Goal: Task Accomplishment & Management: Manage account settings

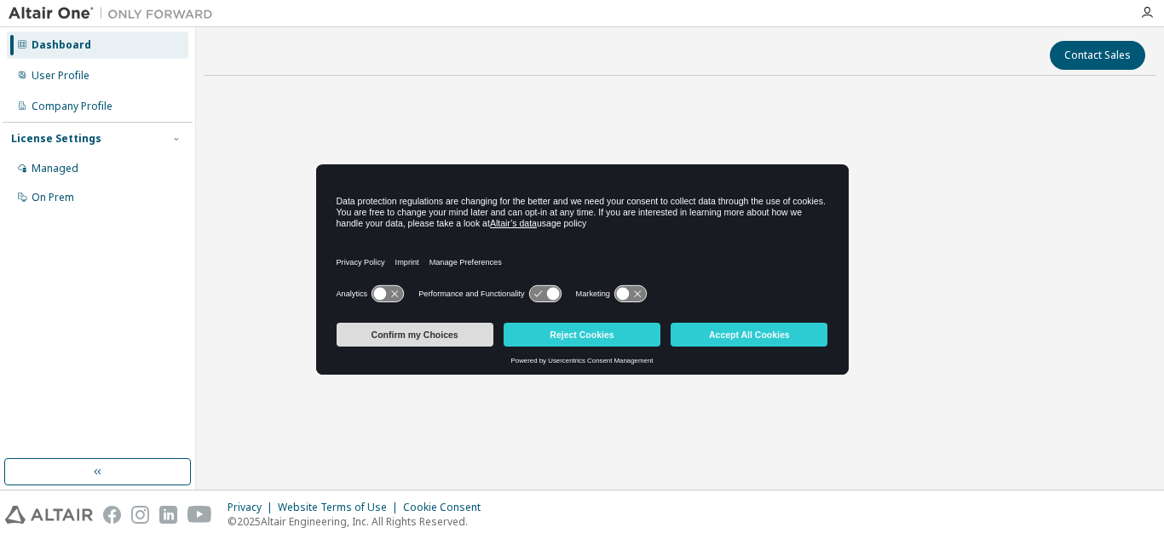
click at [424, 332] on button "Confirm my Choices" at bounding box center [415, 335] width 157 height 24
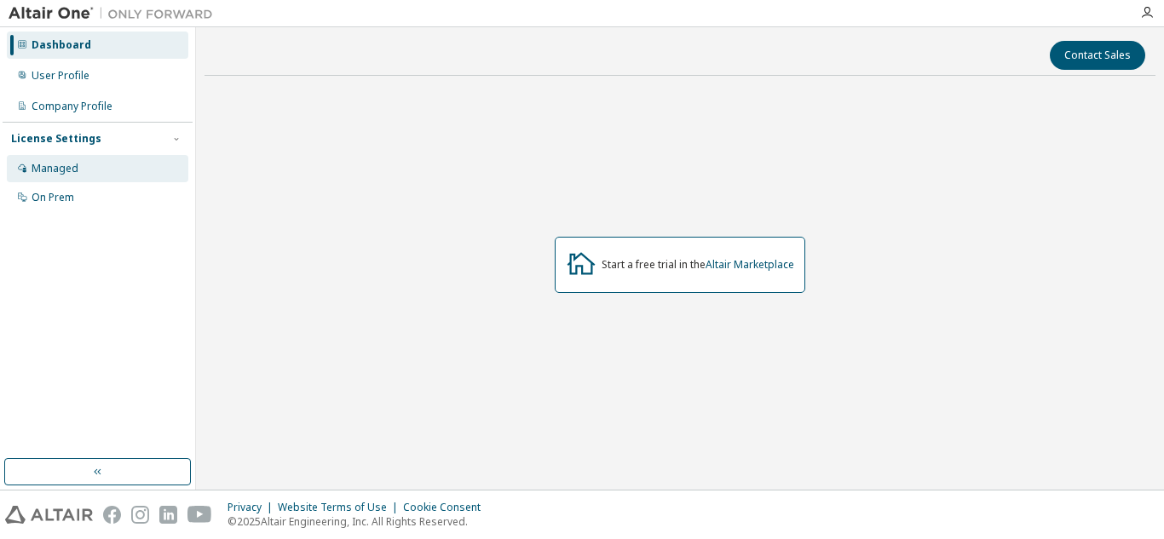
click at [60, 167] on div "Managed" at bounding box center [55, 169] width 47 height 14
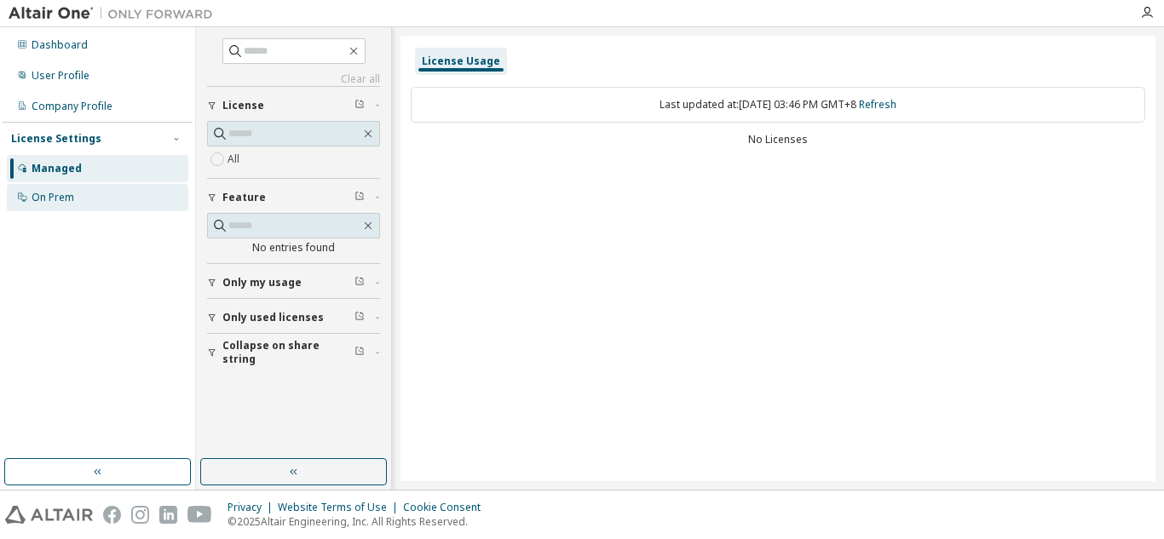
click at [63, 200] on div "On Prem" at bounding box center [53, 198] width 43 height 14
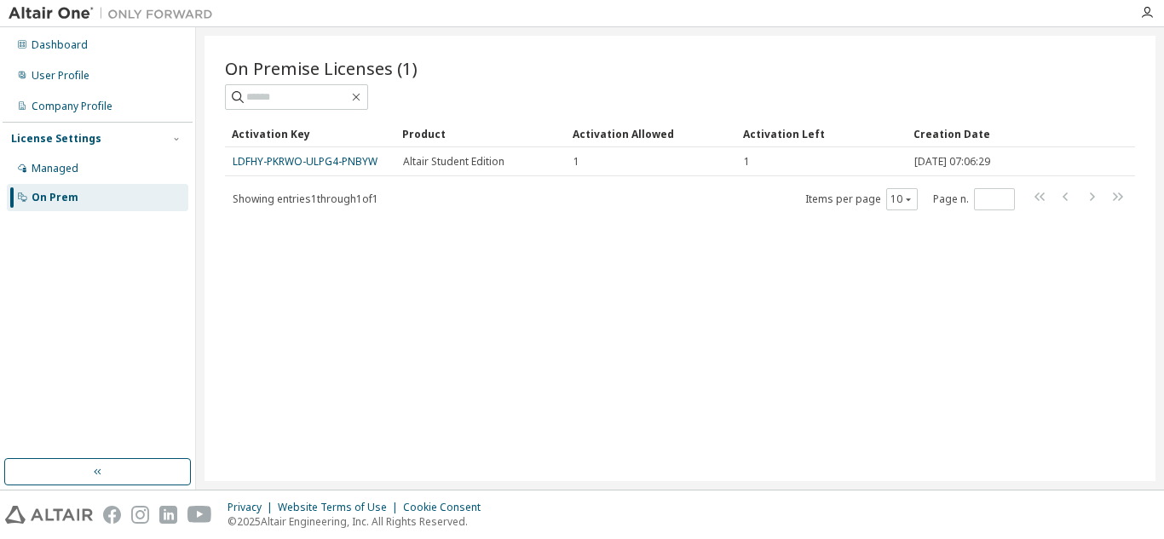
drag, startPoint x: 332, startPoint y: 160, endPoint x: 180, endPoint y: 216, distance: 161.5
click at [180, 216] on div "Dashboard User Profile Company Profile License Settings Managed On Prem" at bounding box center [98, 243] width 190 height 427
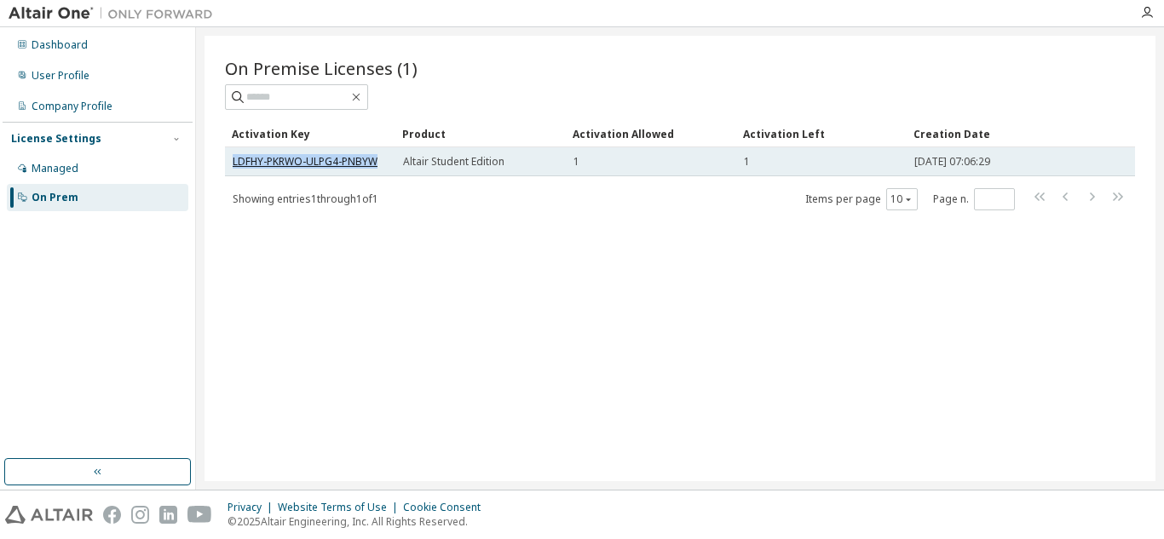
drag, startPoint x: 379, startPoint y: 164, endPoint x: 235, endPoint y: 164, distance: 144.0
click at [235, 164] on div "LDFHY-PKRWO-ULPG4-PNBYW" at bounding box center [310, 162] width 155 height 14
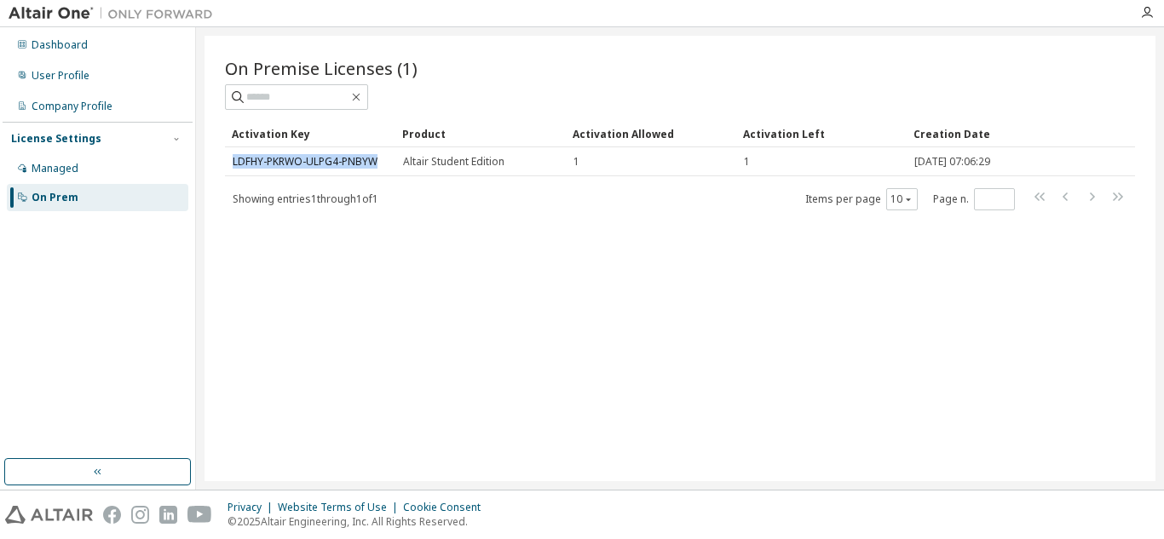
copy link "LDFHY-PKRWO-ULPG4-PNBYW"
click at [396, 273] on div "On Premise Licenses (1) Clear Load Save Save As Field Operator Value Select fil…" at bounding box center [680, 259] width 951 height 446
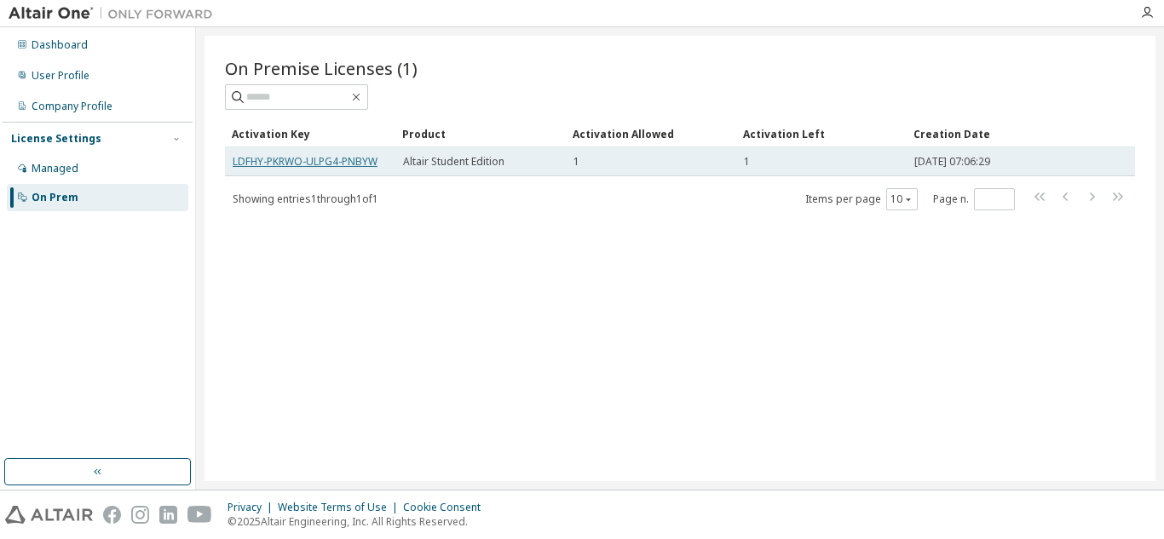
click at [352, 163] on link "LDFHY-PKRWO-ULPG4-PNBYW" at bounding box center [305, 161] width 145 height 14
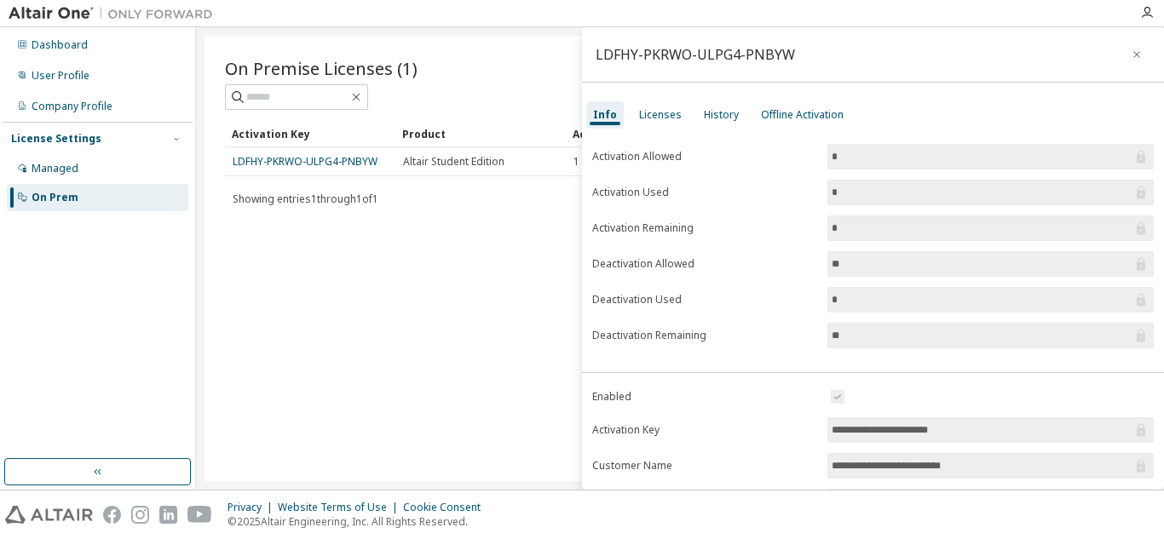
drag, startPoint x: 975, startPoint y: 434, endPoint x: 826, endPoint y: 437, distance: 149.2
click at [828, 437] on span "**********" at bounding box center [991, 431] width 326 height 26
